Goal: Information Seeking & Learning: Understand process/instructions

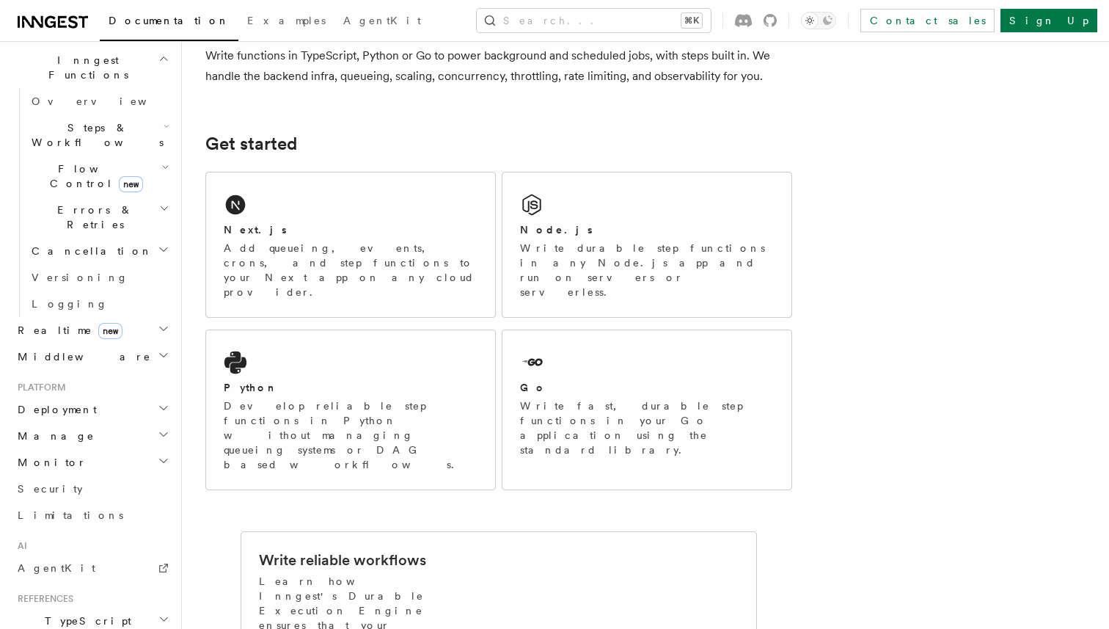
scroll to position [416, 0]
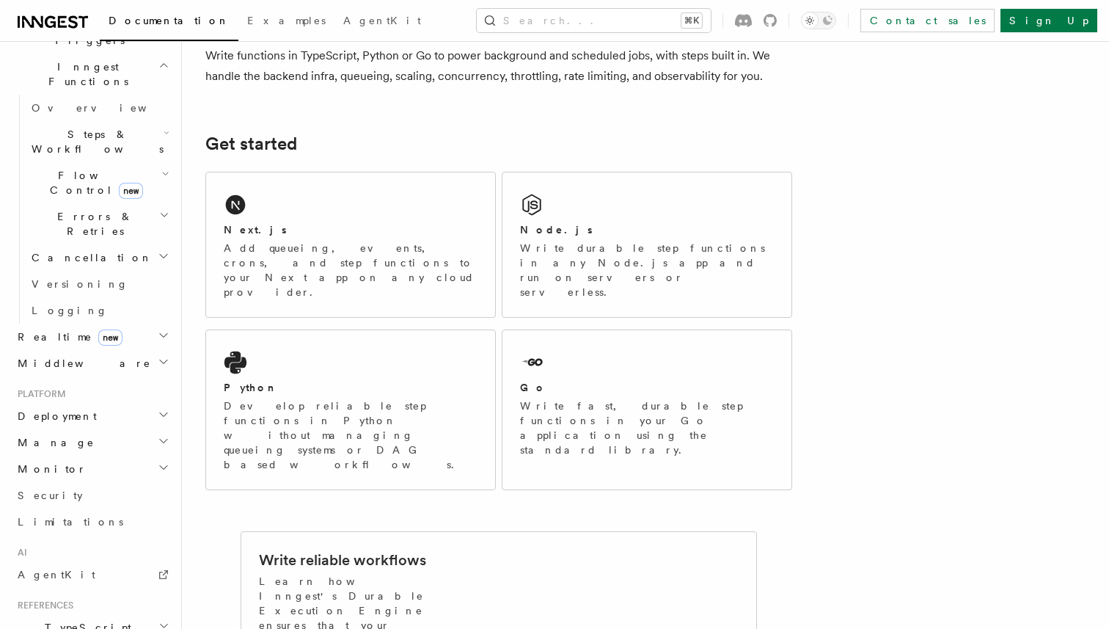
click at [164, 409] on icon "button" at bounding box center [164, 415] width 12 height 12
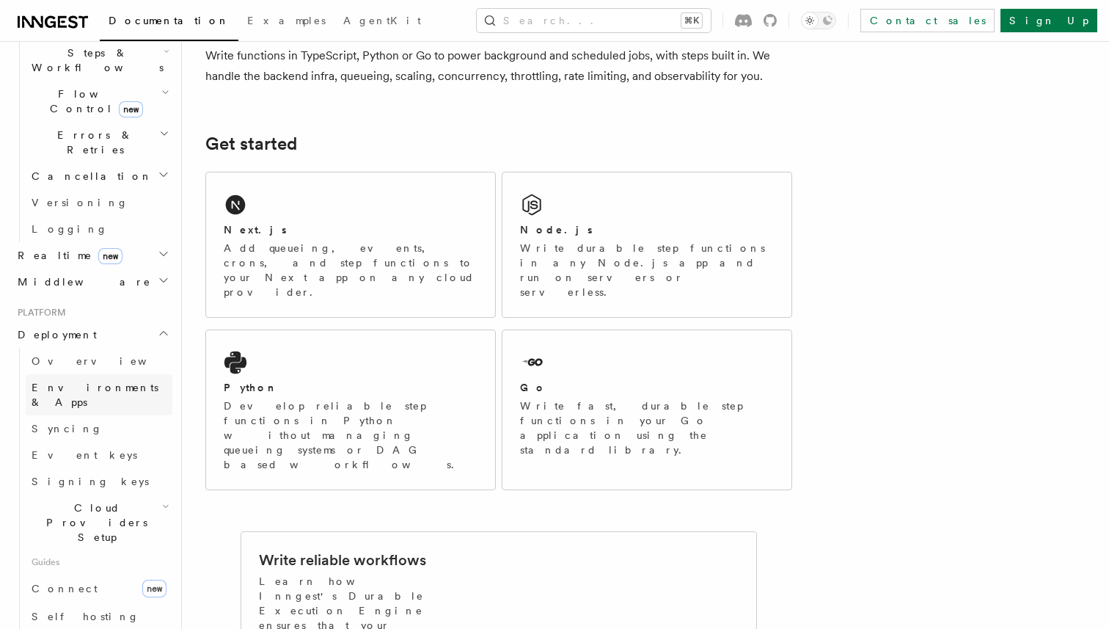
scroll to position [505, 0]
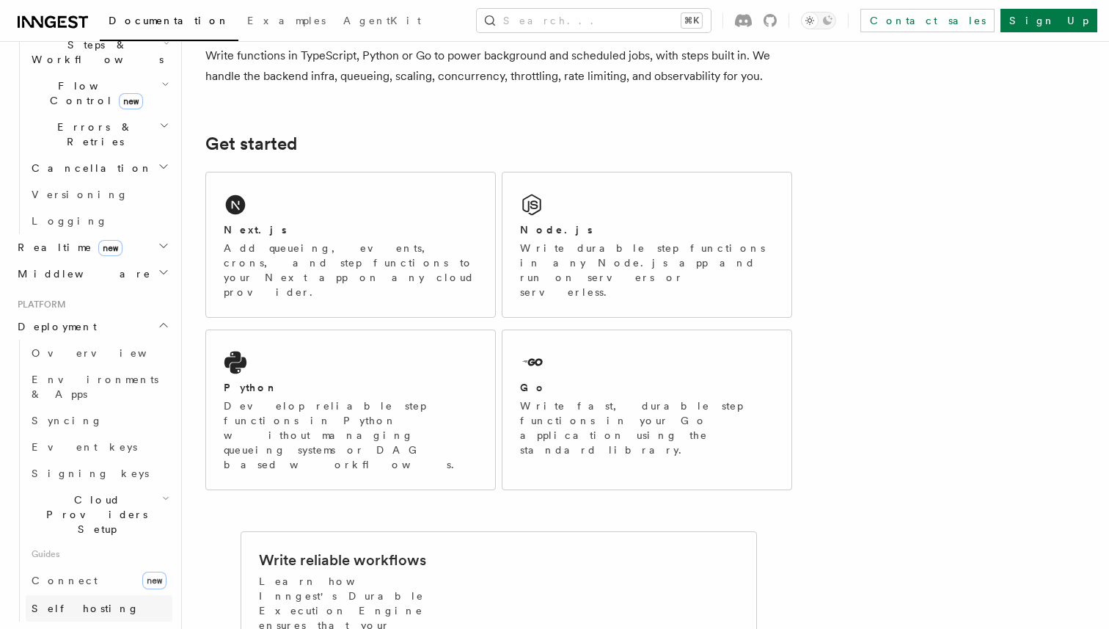
click at [112, 595] on link "Self hosting" at bounding box center [99, 608] width 147 height 26
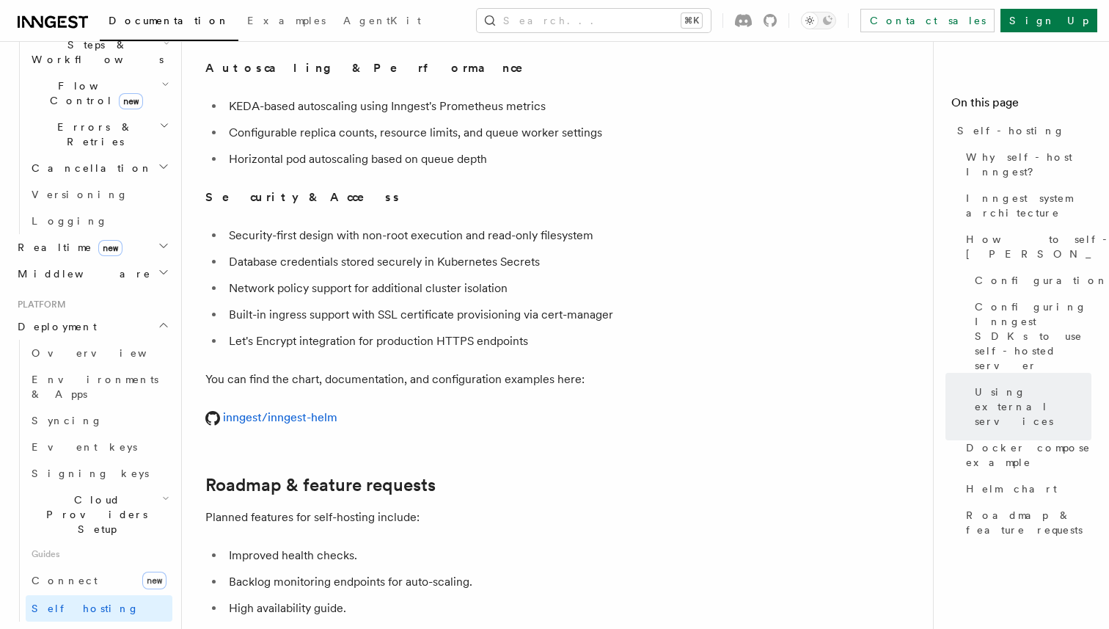
scroll to position [5281, 0]
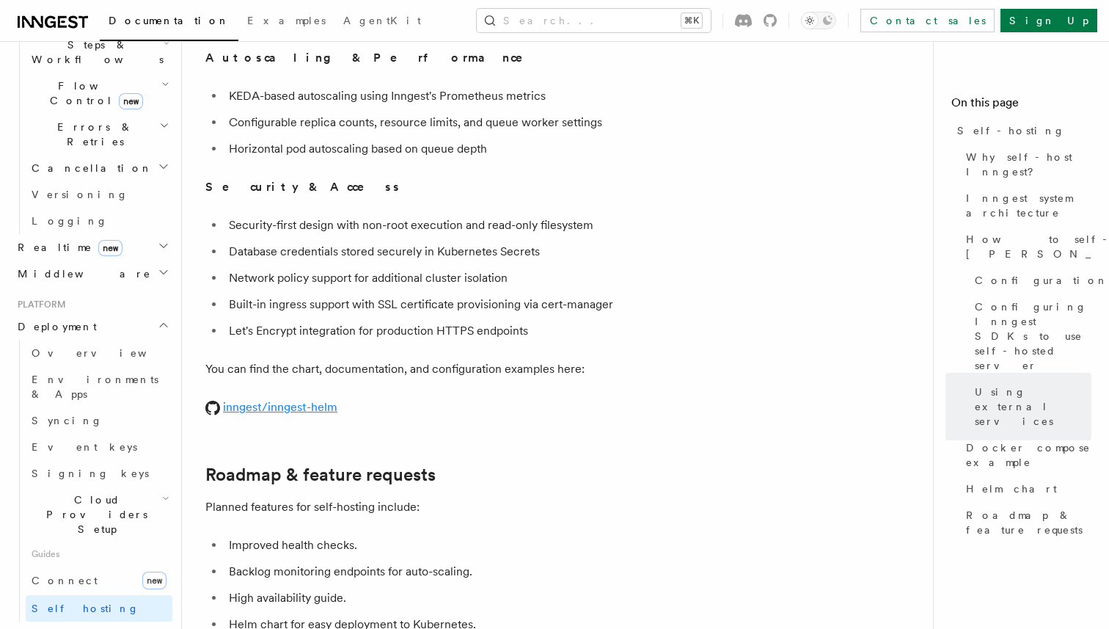
click at [303, 400] on link "inngest/inngest-helm" at bounding box center [271, 407] width 132 height 14
